Goal: Find specific page/section: Find specific page/section

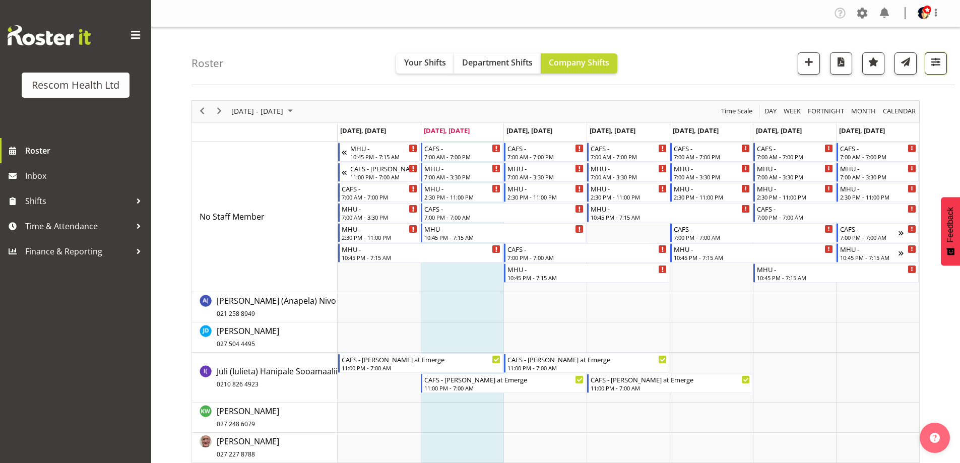
click at [940, 64] on span "button" at bounding box center [935, 61] width 13 height 13
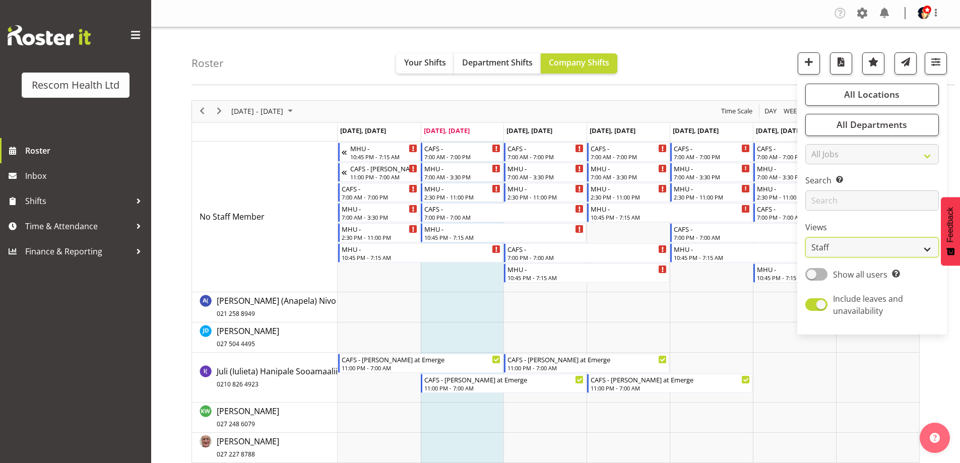
click at [843, 254] on select "Staff Role Shift - Horizontal Shift - Vertical Staff - Location" at bounding box center [872, 247] width 134 height 20
click at [806, 237] on select "Staff Role Shift - Horizontal Shift - Vertical Staff - Location" at bounding box center [872, 247] width 134 height 20
click at [751, 48] on div "Roster Your Shifts Department Shifts Company Shifts All Locations Clear CAFS [G…" at bounding box center [574, 56] width 764 height 58
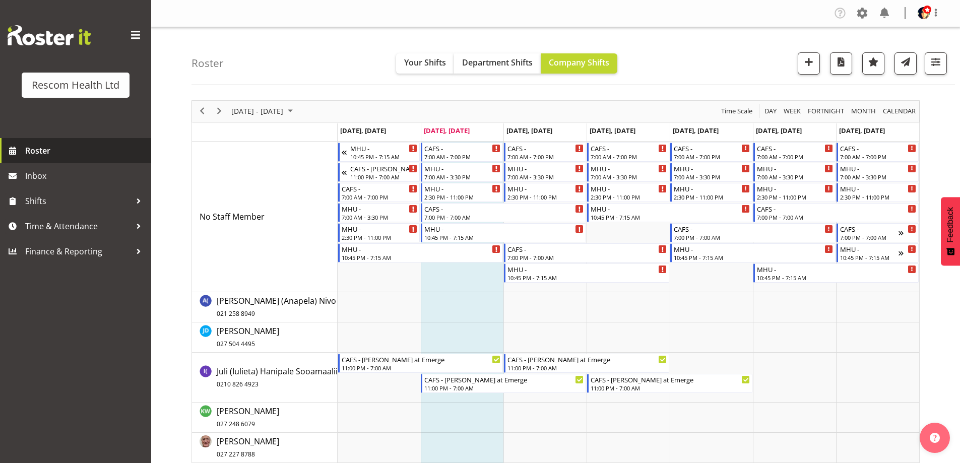
click at [59, 157] on span "Roster" at bounding box center [85, 150] width 121 height 15
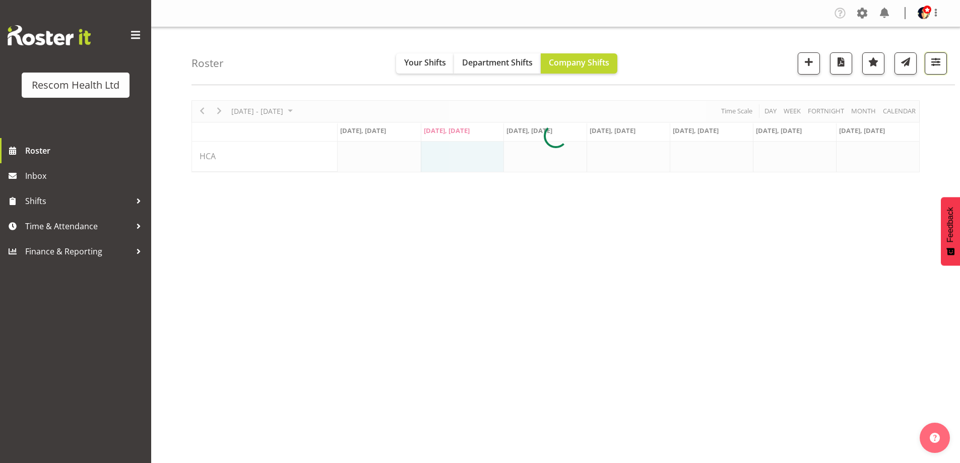
click at [934, 57] on span "button" at bounding box center [935, 61] width 13 height 13
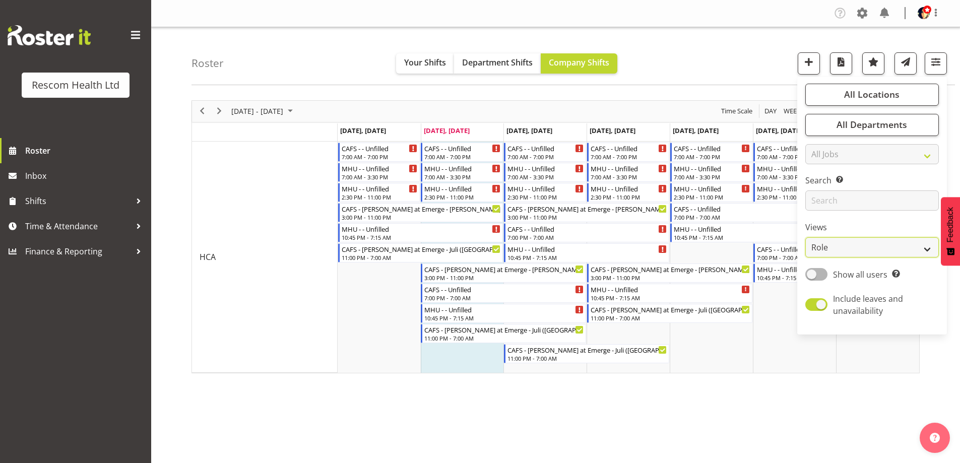
click at [845, 245] on select "Staff Role Shift - Horizontal Shift - Vertical Staff - Location" at bounding box center [872, 247] width 134 height 20
select select "staff"
click at [806, 237] on select "Staff Role Shift - Horizontal Shift - Vertical Staff - Location" at bounding box center [872, 247] width 134 height 20
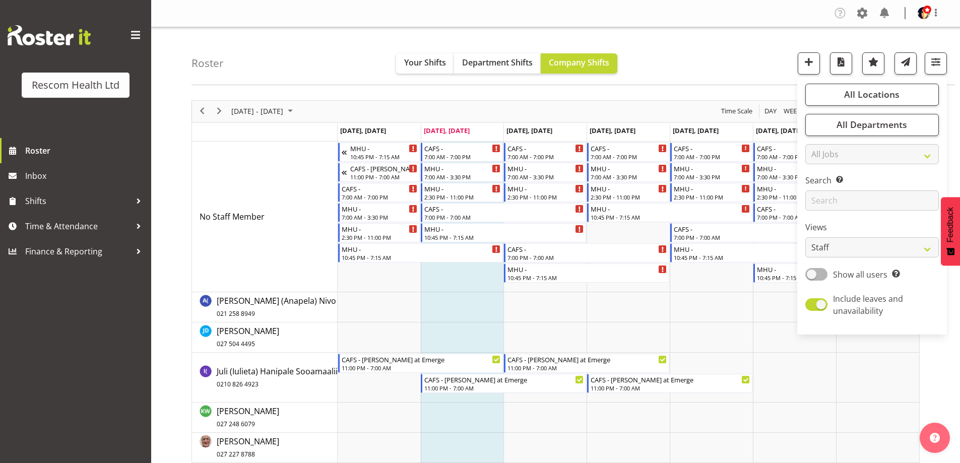
click at [738, 60] on div "Roster Your Shifts Department Shifts Company Shifts All Locations Clear CAFS [G…" at bounding box center [574, 56] width 764 height 58
